Goal: Information Seeking & Learning: Understand process/instructions

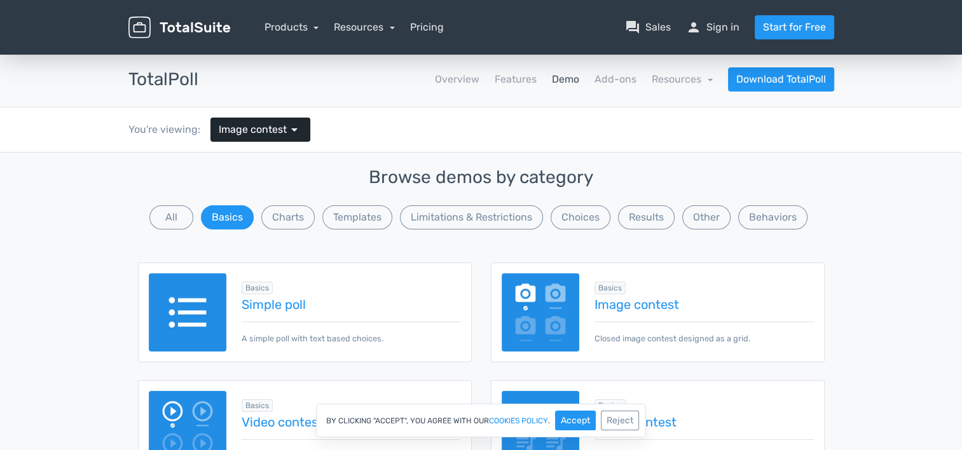
click at [279, 126] on span "Image contest" at bounding box center [253, 129] width 68 height 15
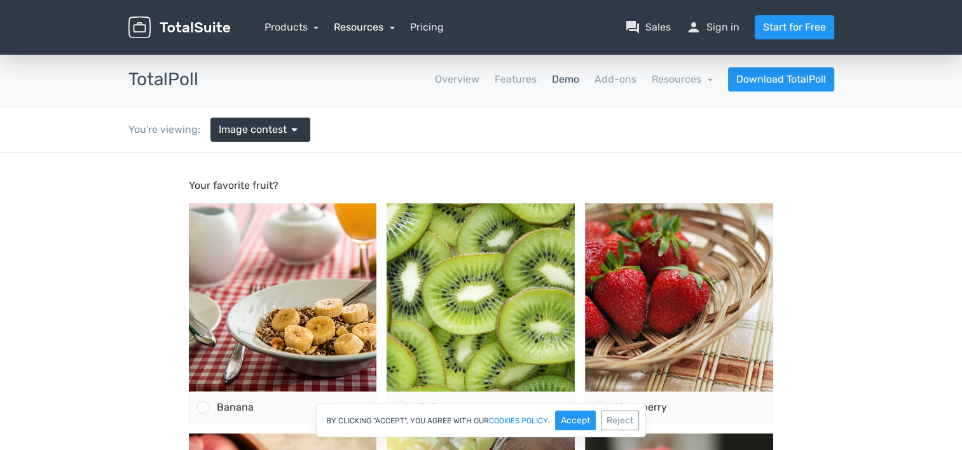
click at [361, 26] on link "Resources" at bounding box center [364, 27] width 61 height 12
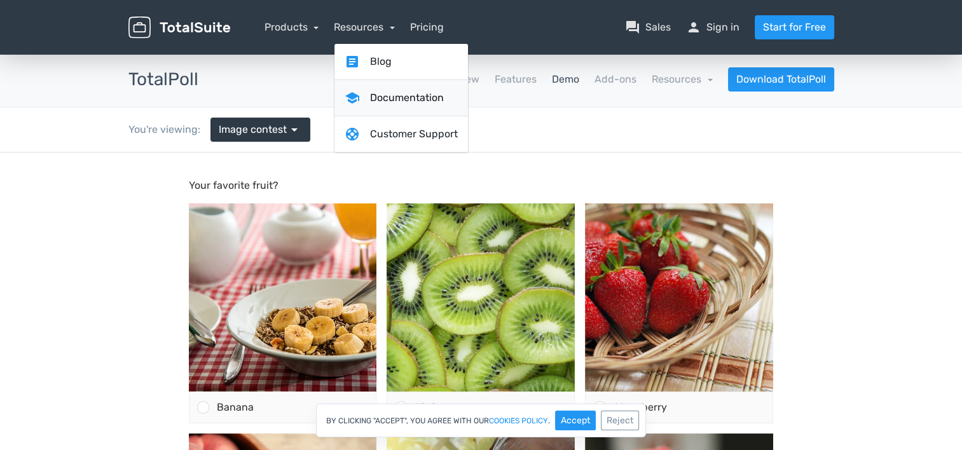
click at [401, 98] on link "school Documentation" at bounding box center [402, 98] width 134 height 36
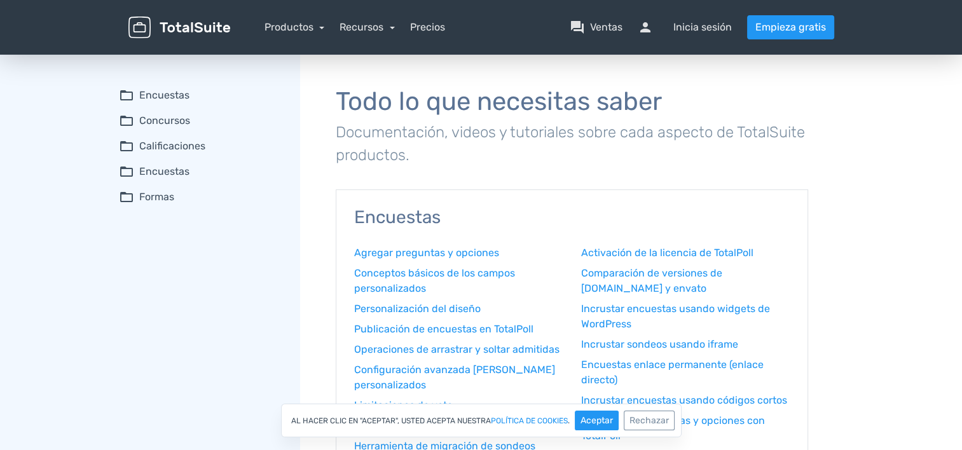
click at [165, 116] on font "Concursos" at bounding box center [164, 120] width 51 height 15
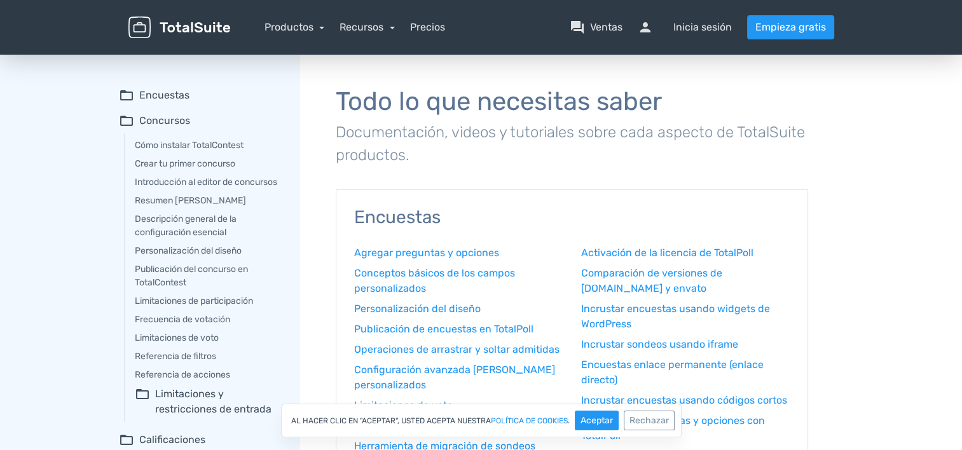
click at [165, 92] on font "Encuestas" at bounding box center [164, 95] width 50 height 15
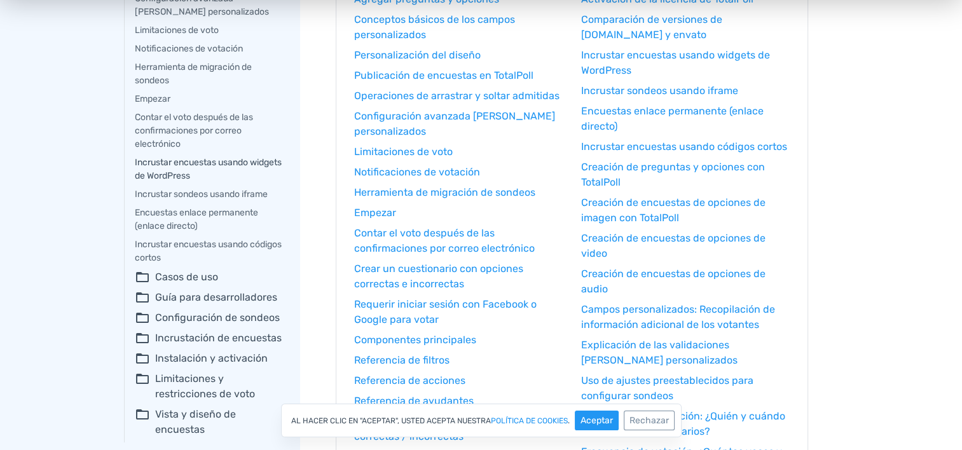
scroll to position [318, 0]
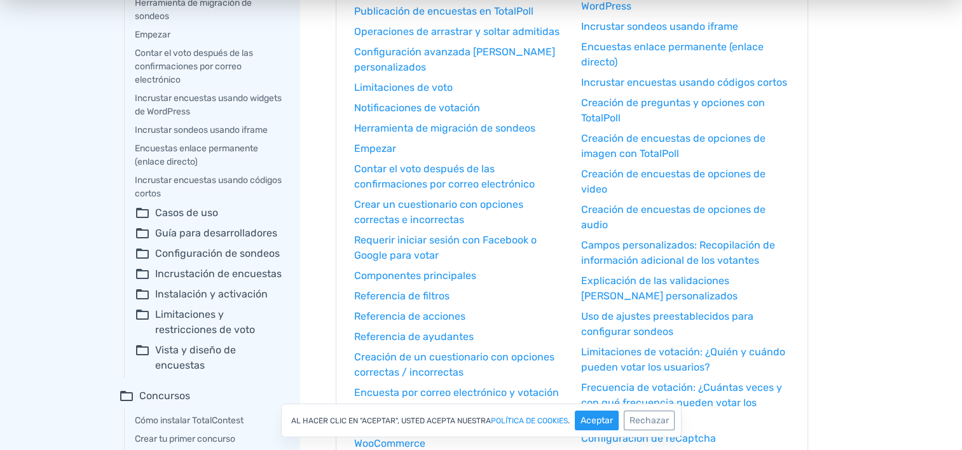
click at [186, 215] on font "Casos de uso" at bounding box center [186, 212] width 63 height 15
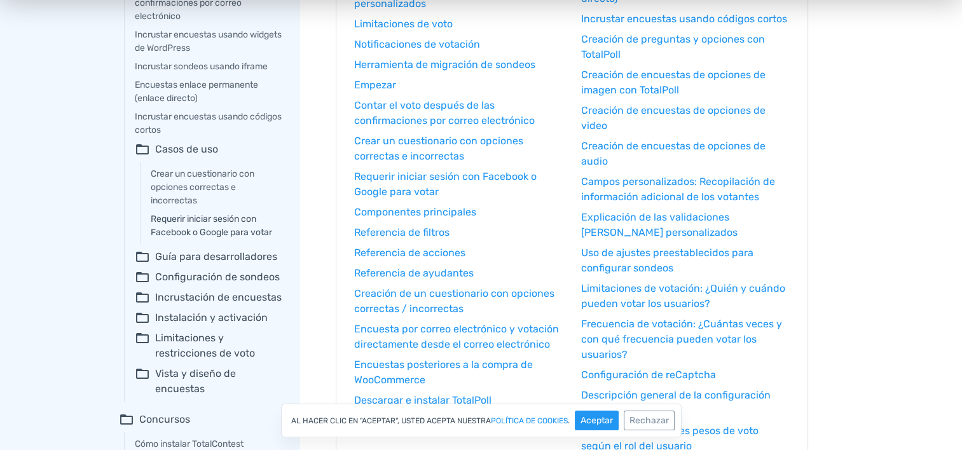
scroll to position [445, 0]
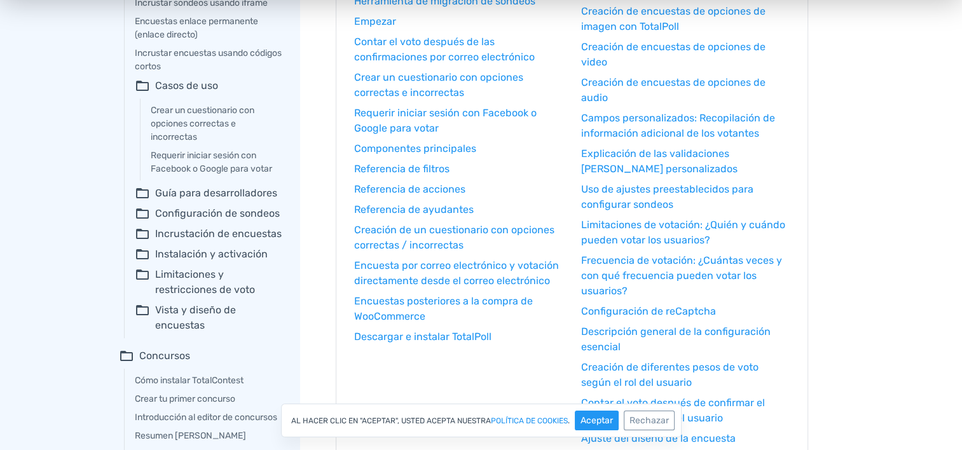
click at [206, 313] on font "Vista y diseño de encuestas" at bounding box center [218, 318] width 127 height 31
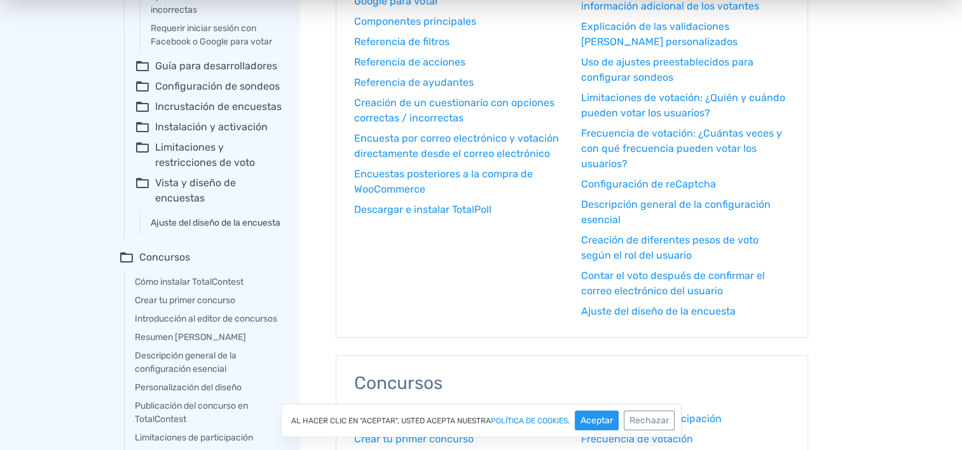
click at [208, 220] on link "Ajuste del diseño de la encuesta" at bounding box center [217, 222] width 132 height 13
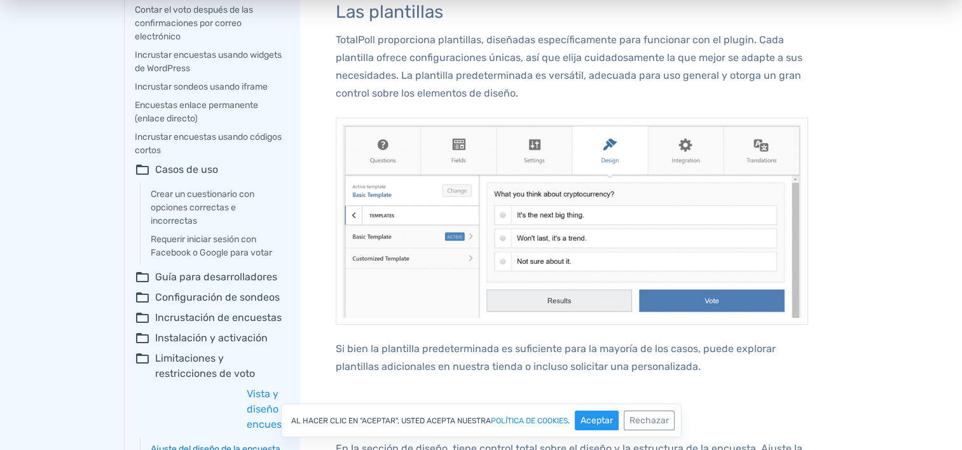
scroll to position [382, 0]
